Goal: Information Seeking & Learning: Learn about a topic

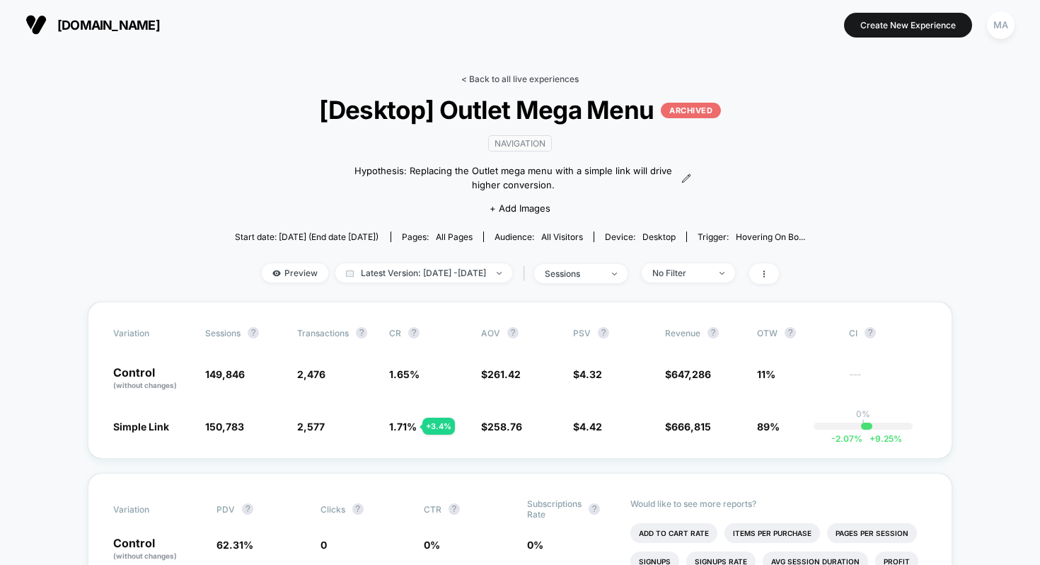
click at [502, 76] on link "< Back to all live experiences" at bounding box center [519, 79] width 117 height 11
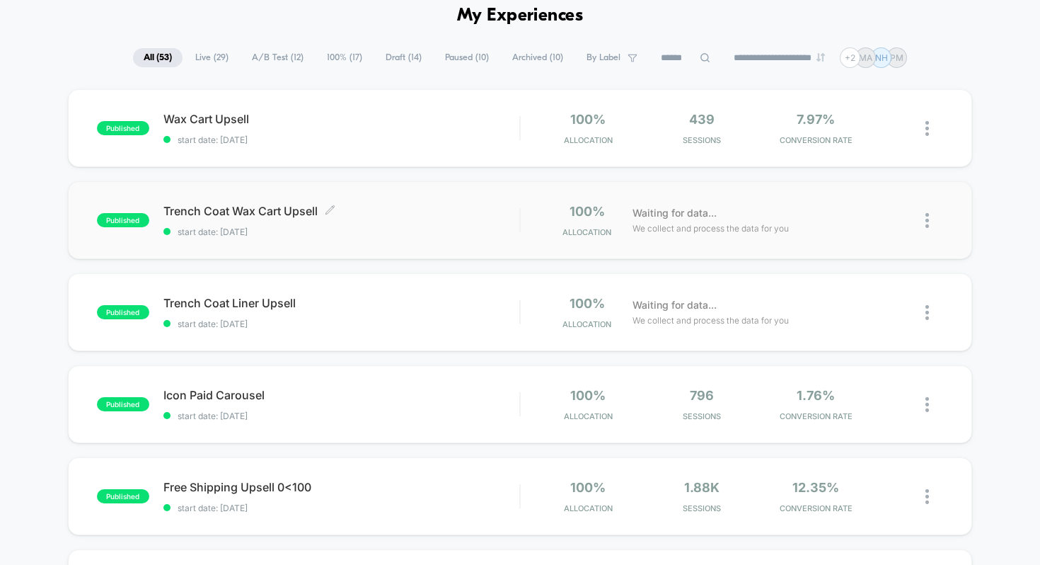
scroll to position [74, 0]
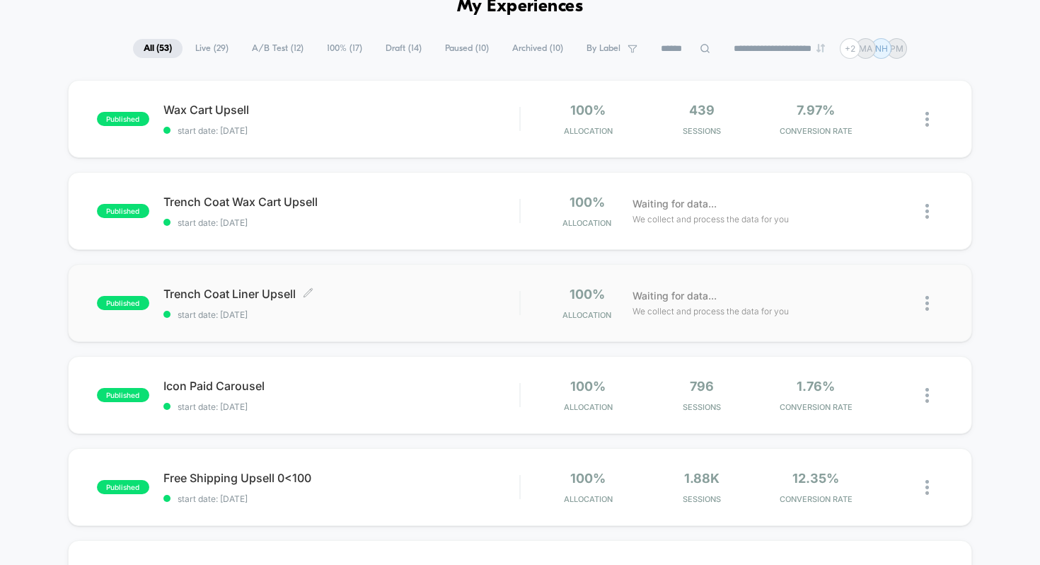
click at [381, 312] on span "start date: [DATE]" at bounding box center [341, 314] width 357 height 11
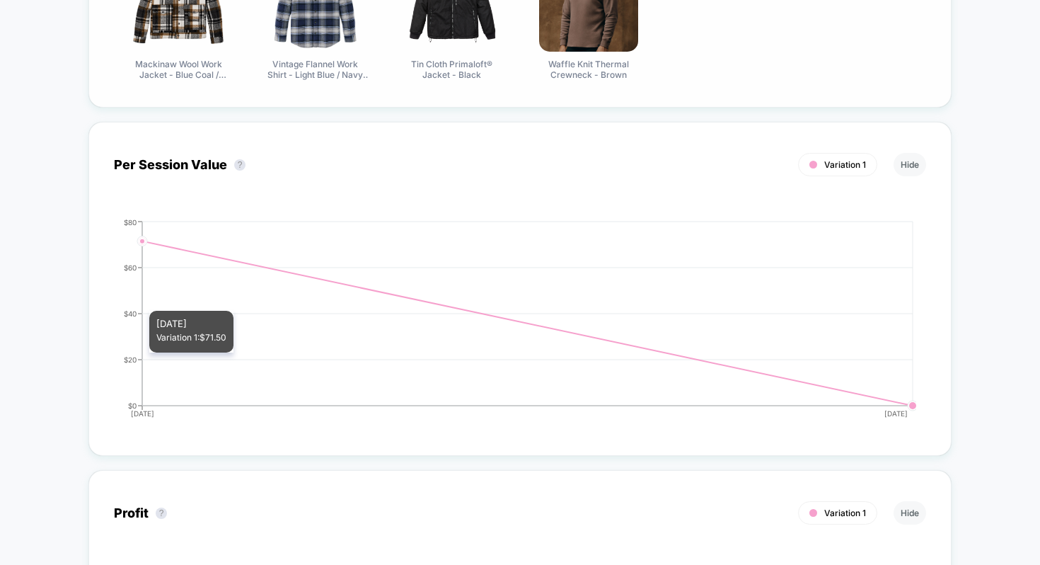
scroll to position [858, 0]
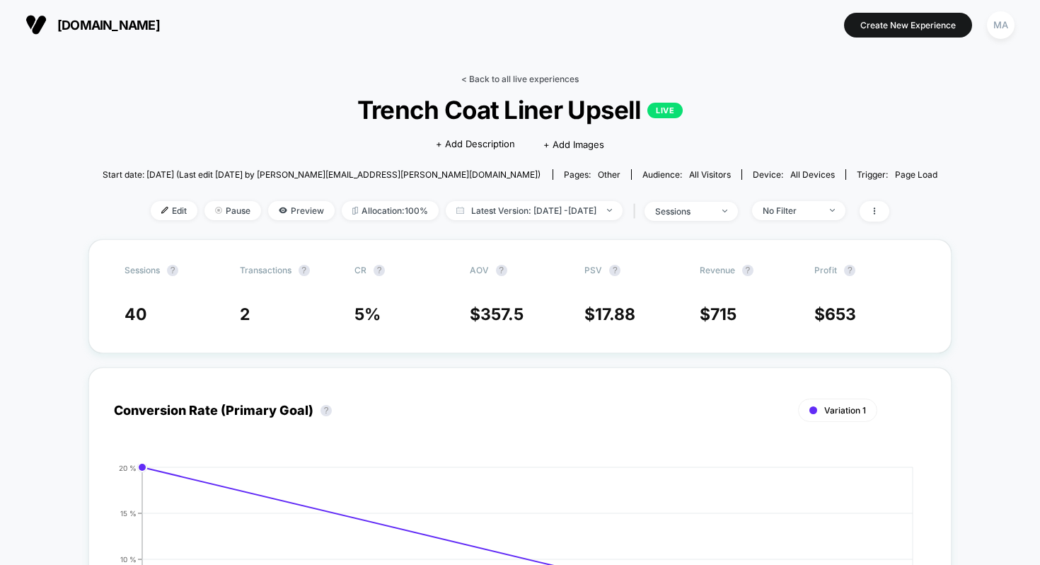
click at [519, 81] on link "< Back to all live experiences" at bounding box center [519, 79] width 117 height 11
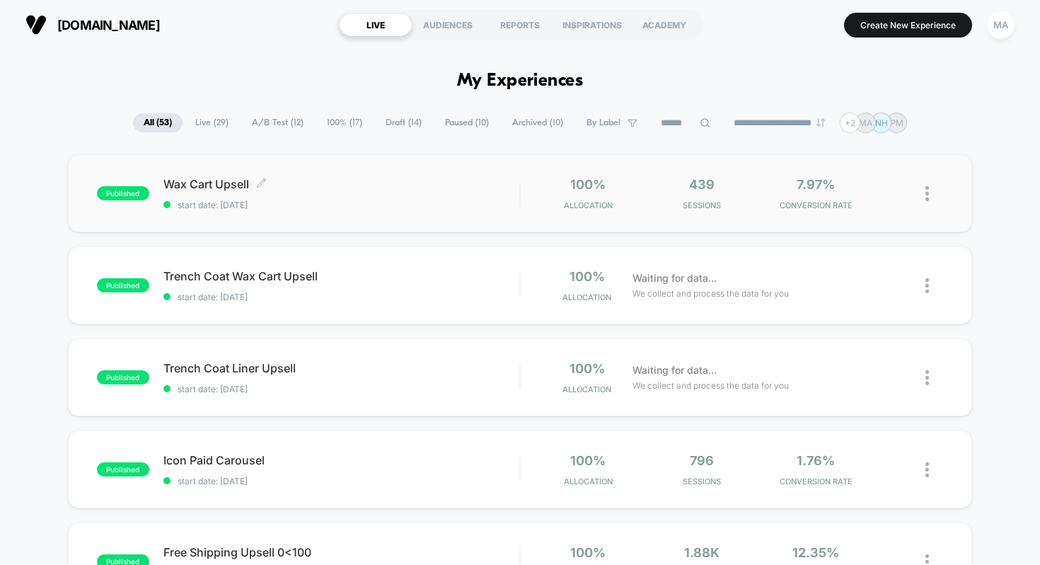
click at [388, 191] on div "Wax Cart Upsell Click to edit experience details Click to edit experience detai…" at bounding box center [341, 193] width 357 height 33
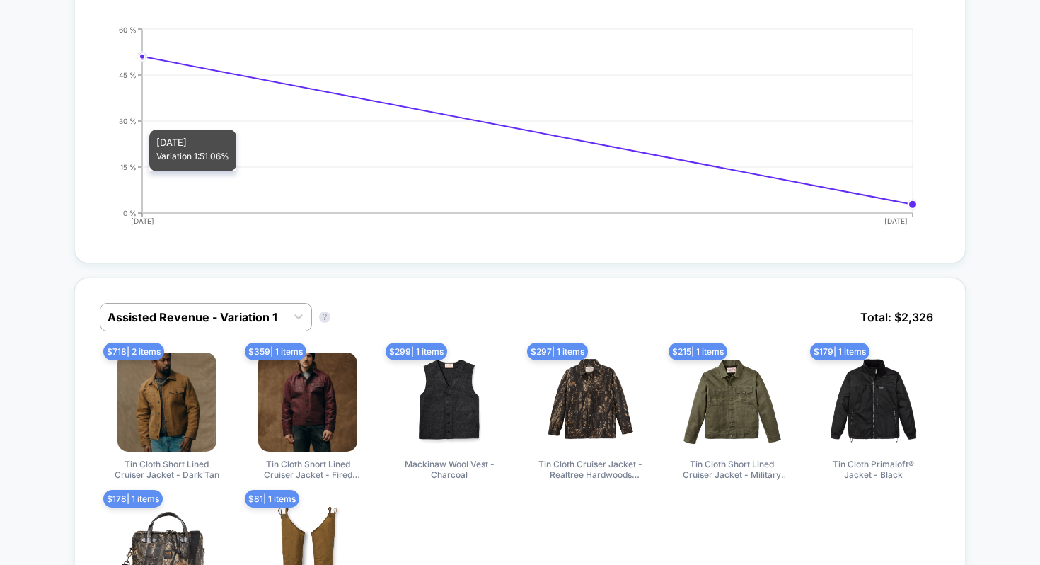
scroll to position [552, 0]
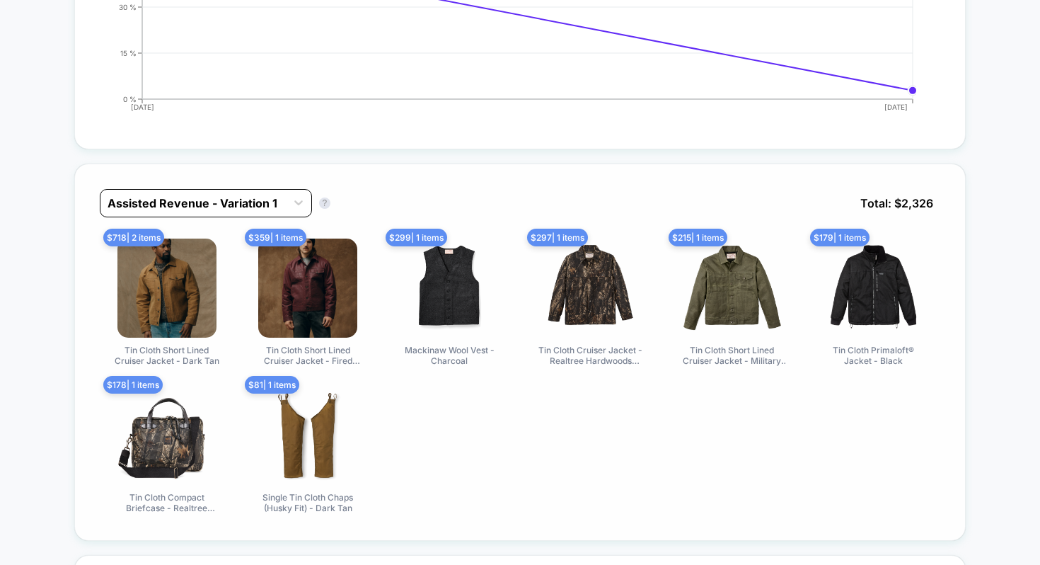
click at [248, 202] on div at bounding box center [193, 203] width 171 height 17
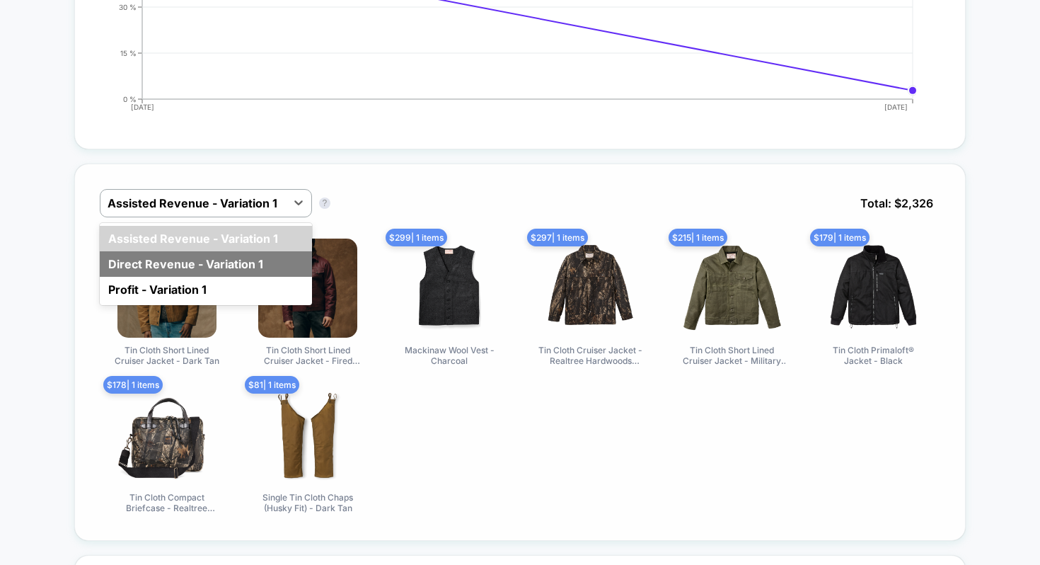
click at [209, 255] on div "Direct Revenue - Variation 1" at bounding box center [206, 263] width 212 height 25
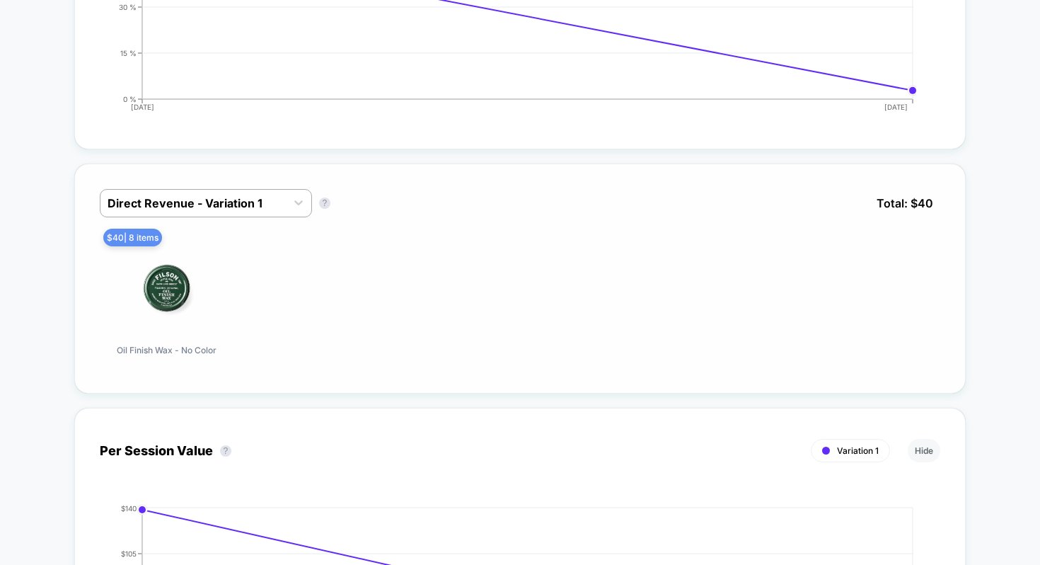
scroll to position [0, 0]
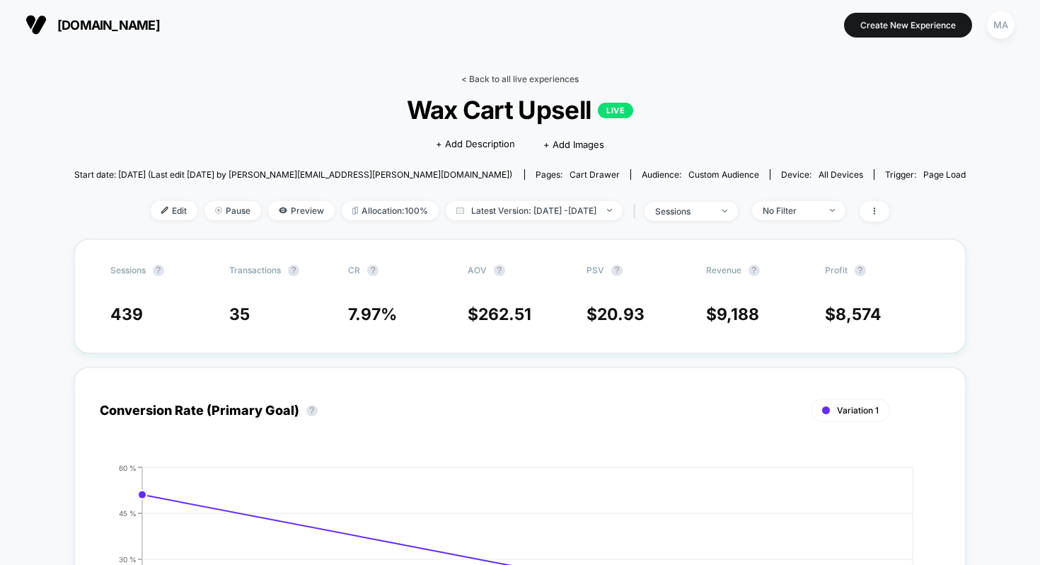
click at [511, 74] on link "< Back to all live experiences" at bounding box center [519, 79] width 117 height 11
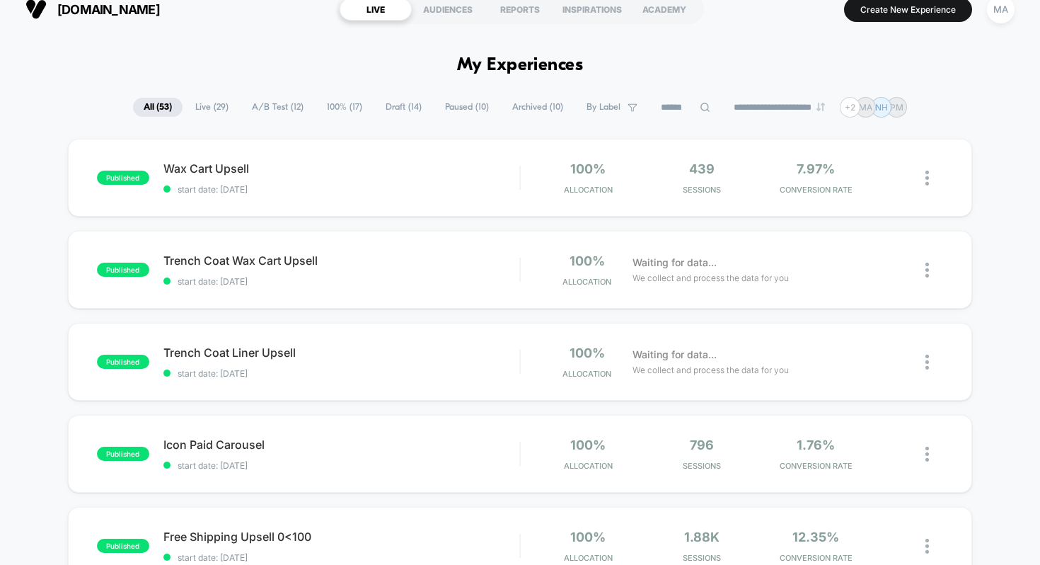
scroll to position [19, 0]
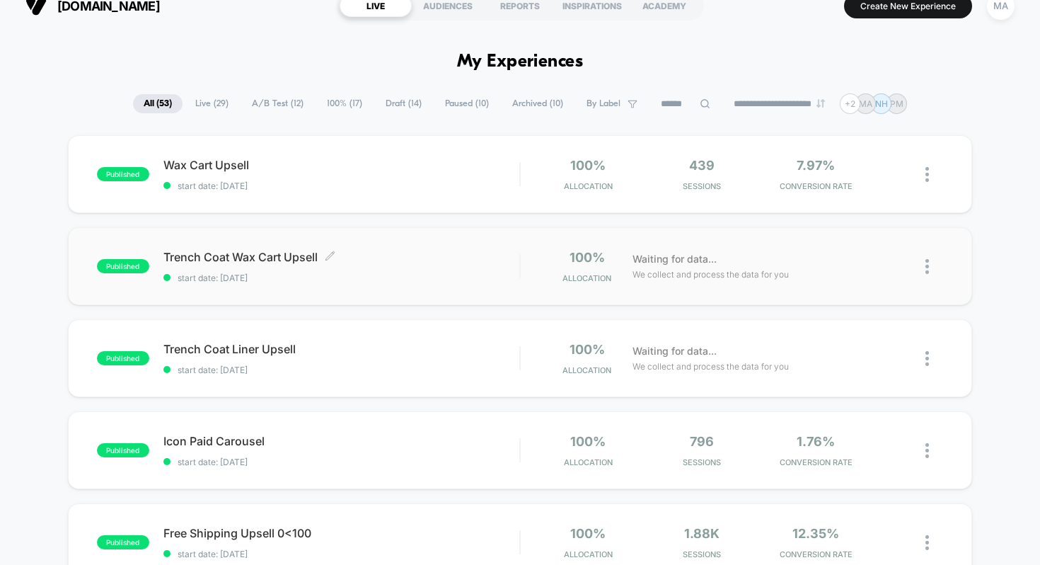
click at [398, 262] on span "Trench Coat Wax Cart Upsell Click to edit experience details" at bounding box center [341, 257] width 357 height 14
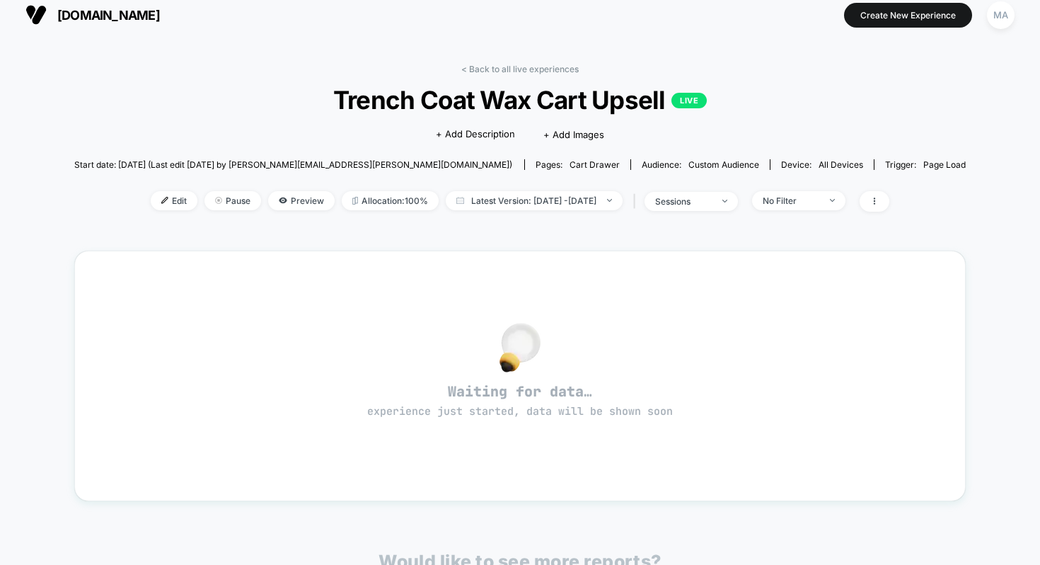
scroll to position [11, 0]
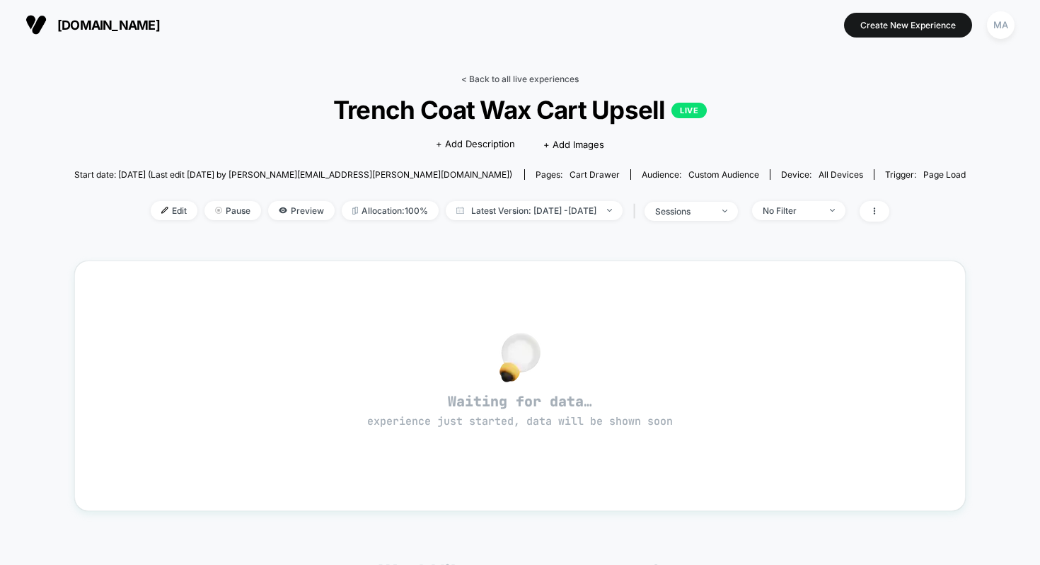
click at [511, 76] on link "< Back to all live experiences" at bounding box center [519, 79] width 117 height 11
